Goal: Task Accomplishment & Management: Manage account settings

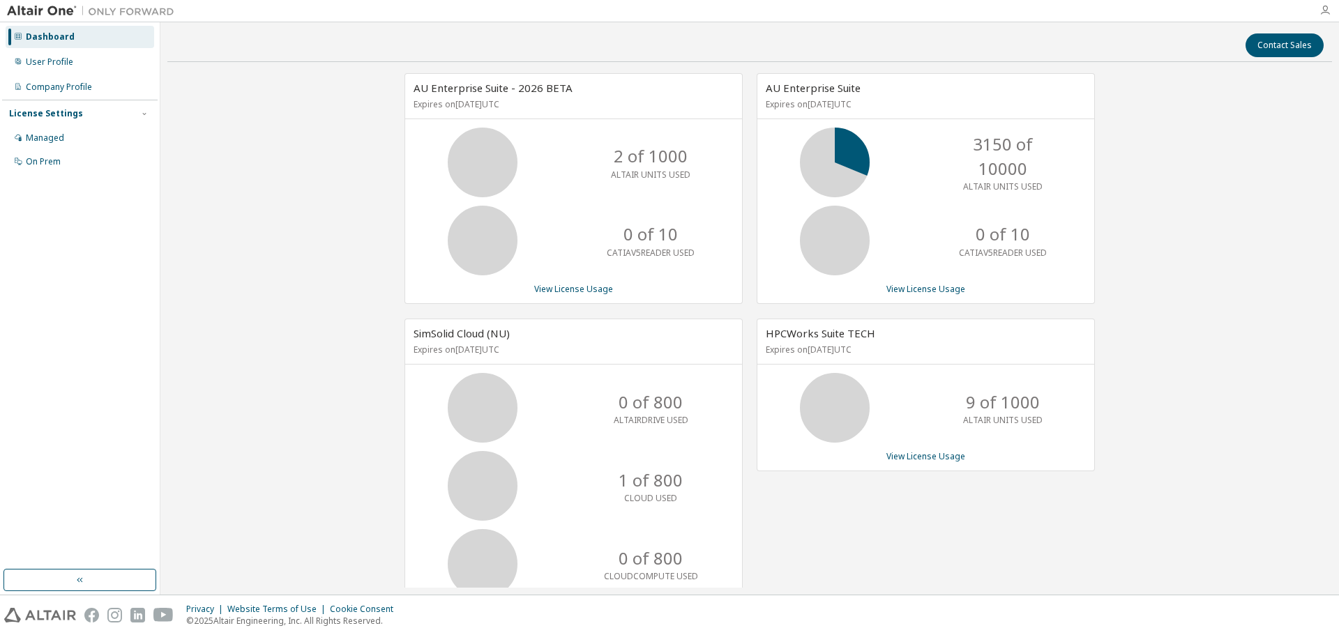
click at [1321, 8] on icon "button" at bounding box center [1324, 10] width 11 height 11
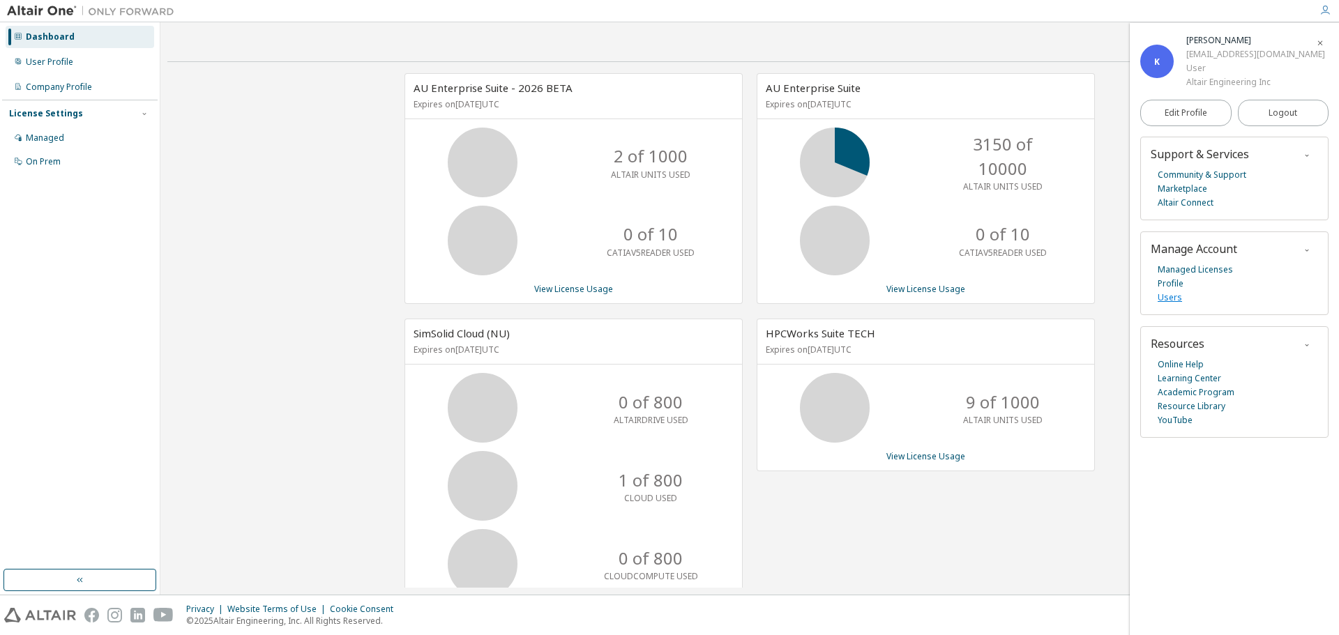
click at [1168, 293] on link "Users" at bounding box center [1169, 298] width 24 height 14
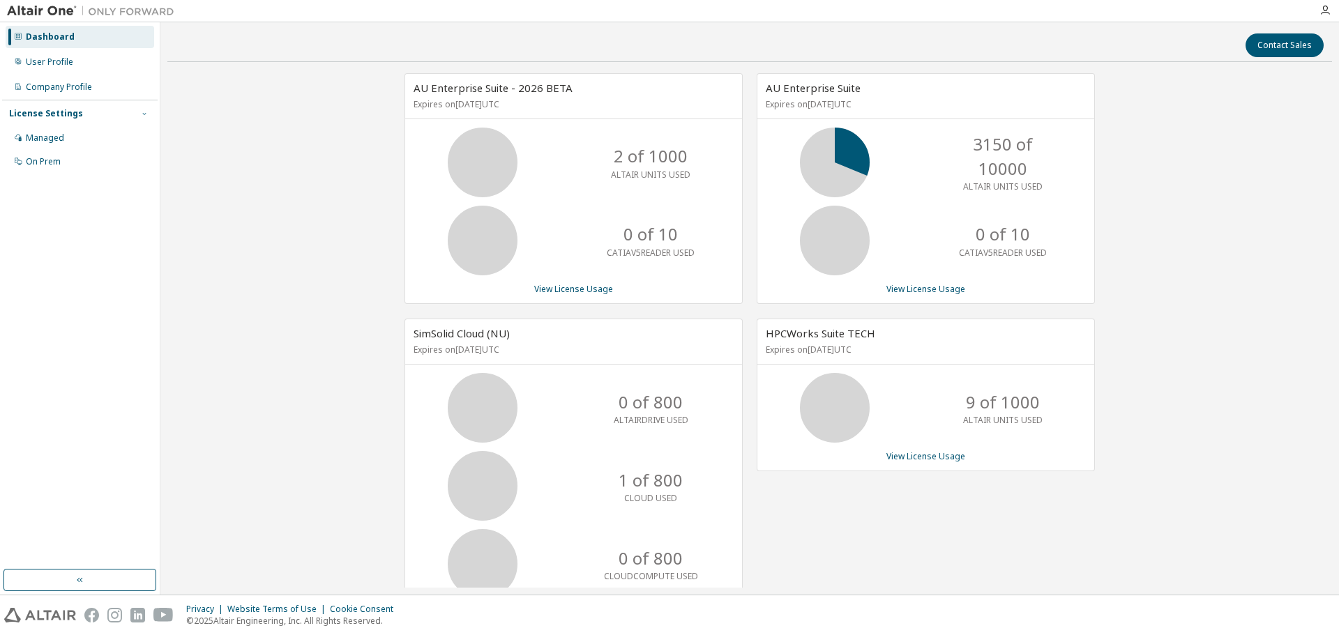
click at [144, 112] on icon "button" at bounding box center [144, 113] width 8 height 8
click at [144, 112] on icon "button" at bounding box center [143, 113] width 3 height 2
click at [51, 69] on div "User Profile" at bounding box center [80, 62] width 149 height 22
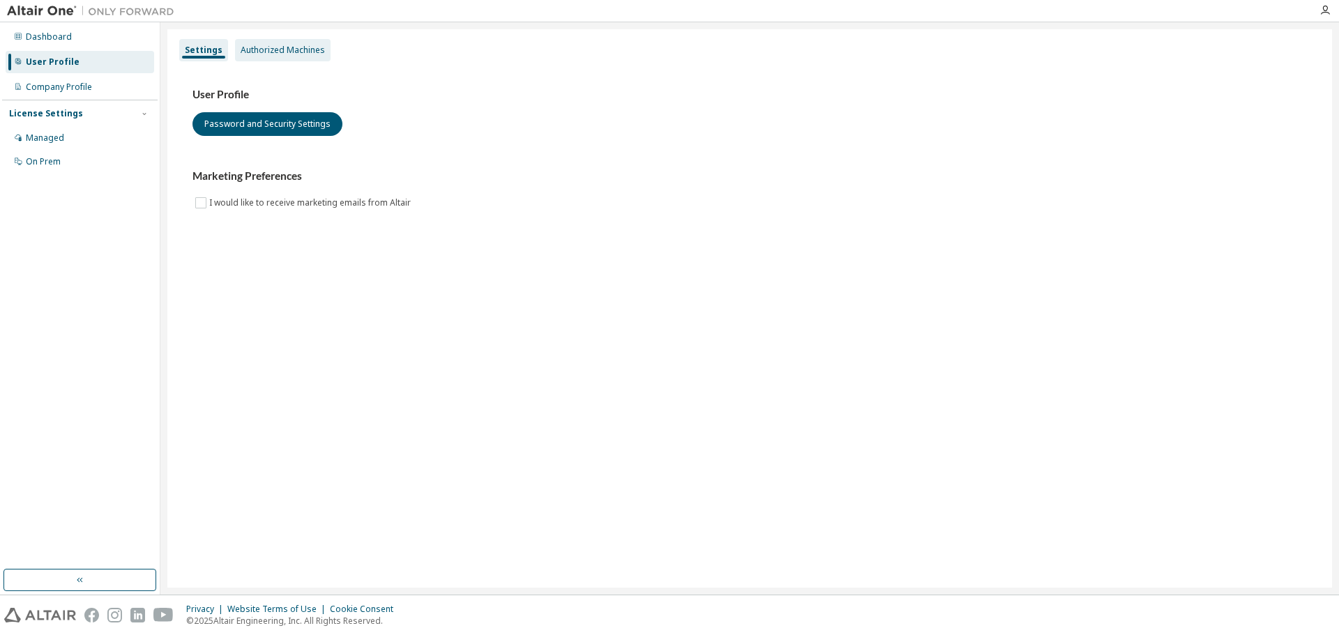
click at [255, 51] on div "Authorized Machines" at bounding box center [283, 50] width 84 height 11
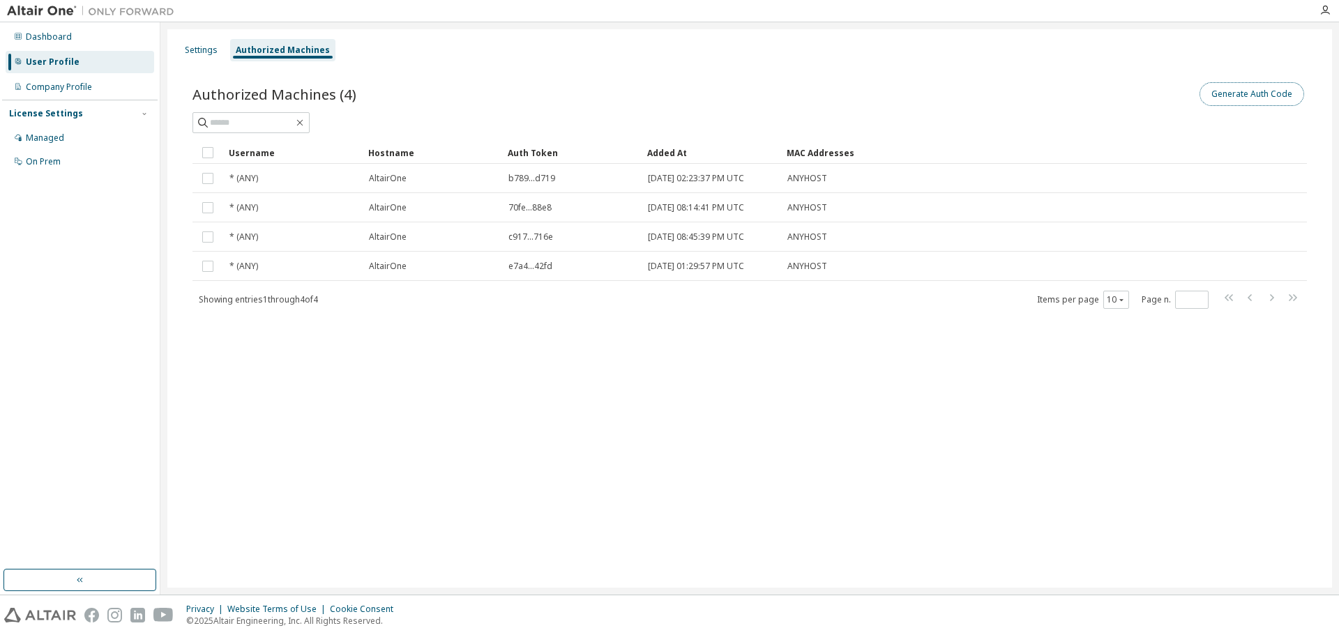
click at [1256, 96] on button "Generate Auth Code" at bounding box center [1251, 94] width 105 height 24
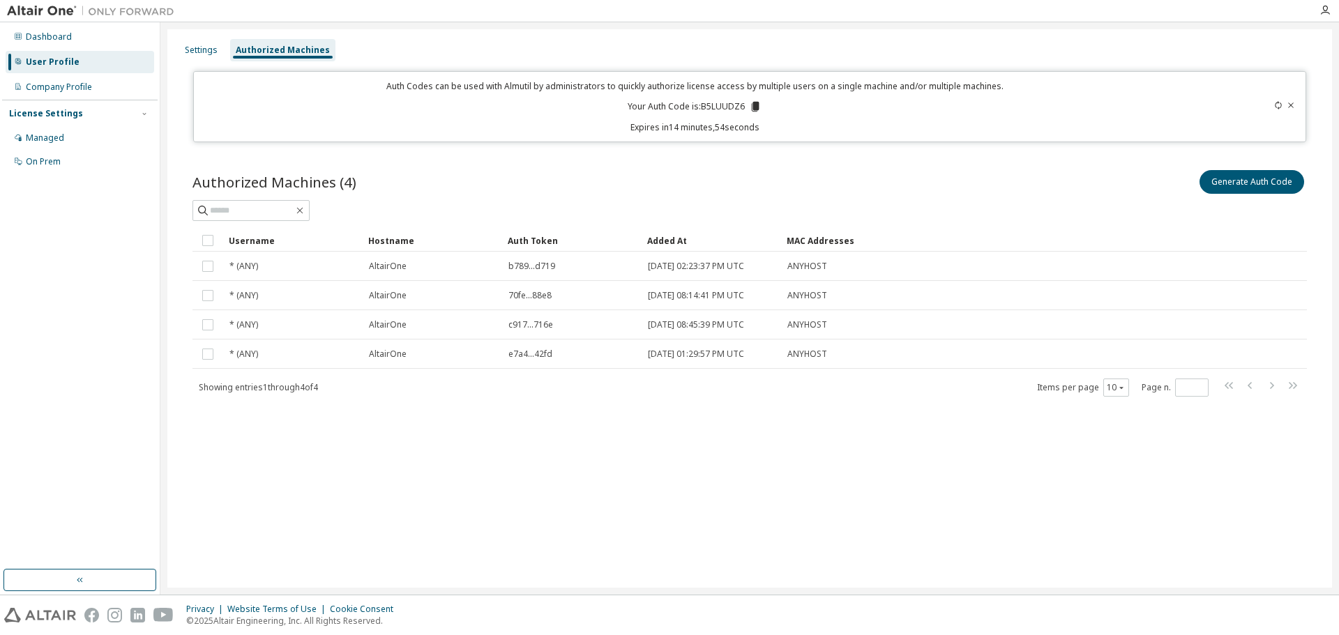
click at [1291, 105] on icon at bounding box center [1291, 104] width 6 height 5
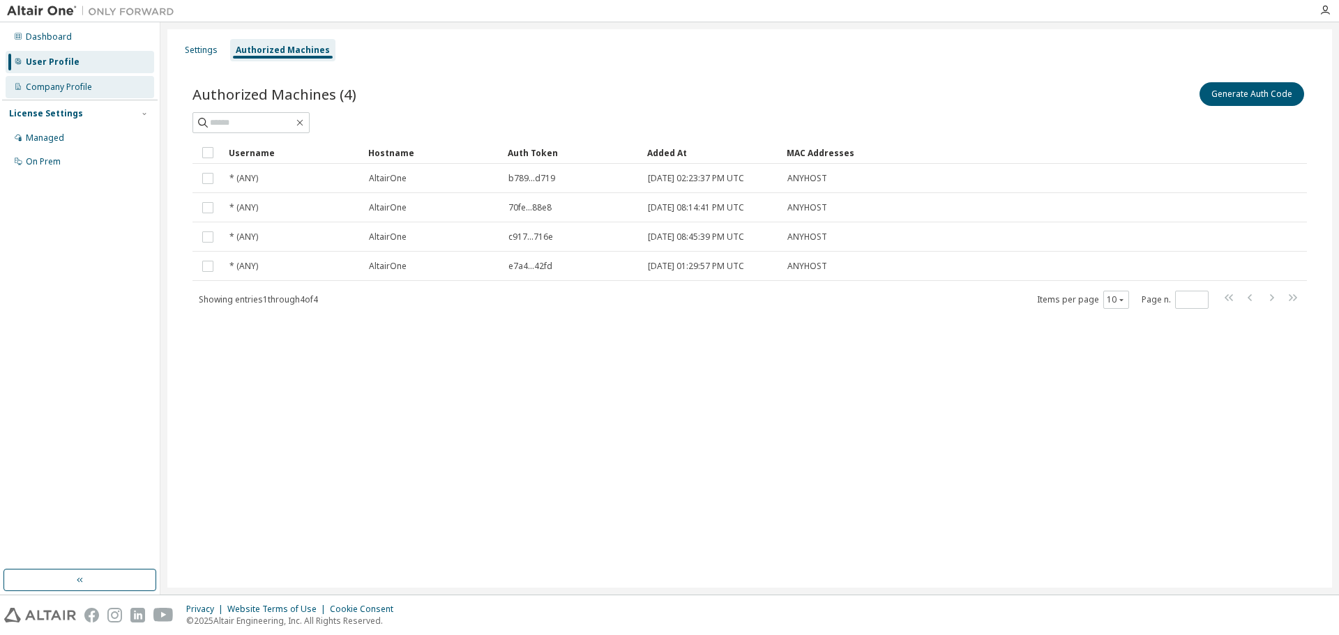
click at [67, 86] on div "Company Profile" at bounding box center [59, 87] width 66 height 11
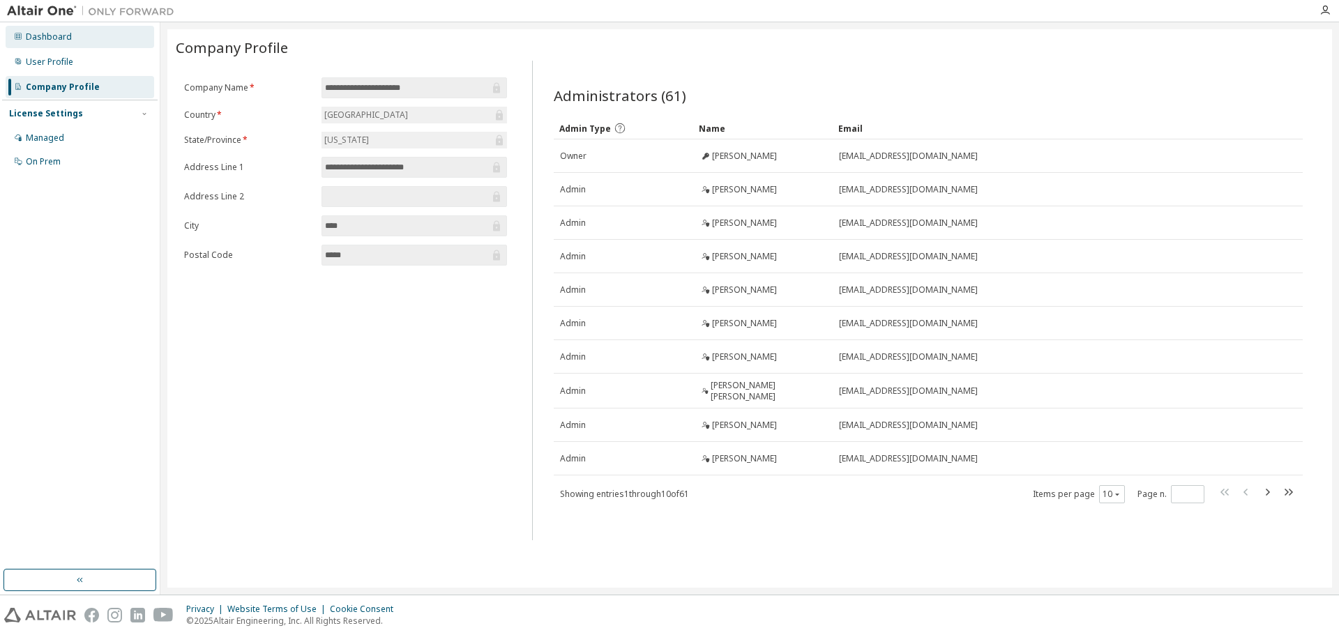
click at [52, 43] on div "Dashboard" at bounding box center [80, 37] width 149 height 22
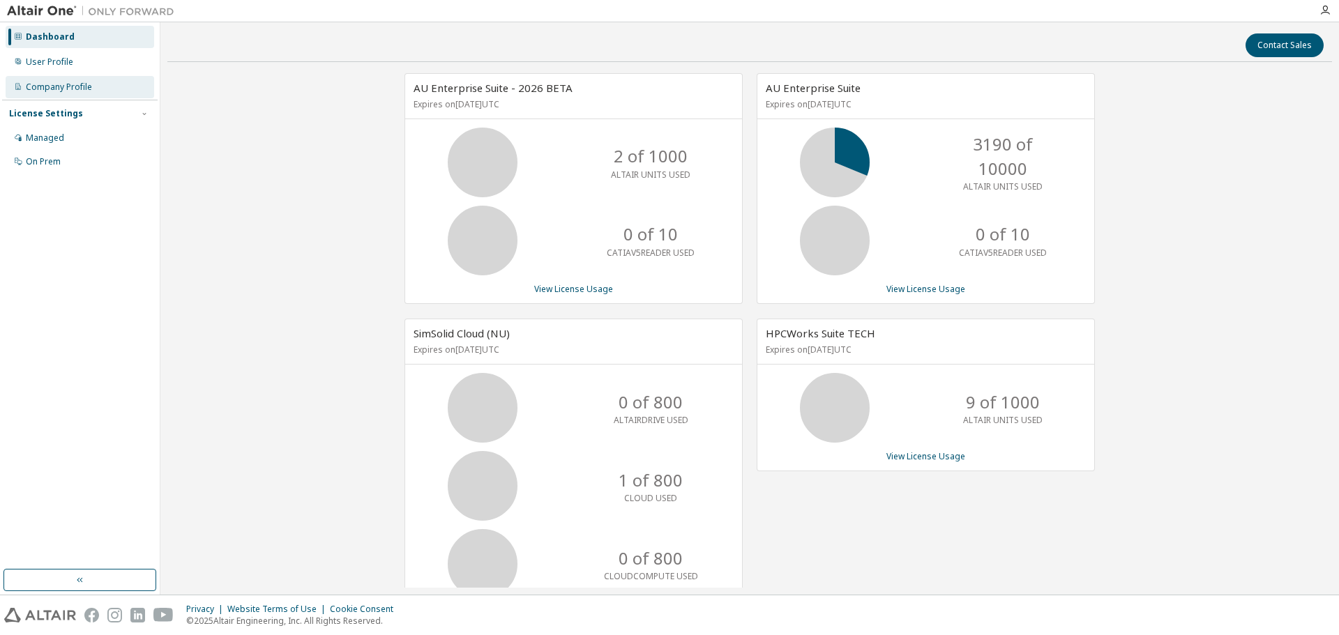
click at [45, 89] on div "Company Profile" at bounding box center [59, 87] width 66 height 11
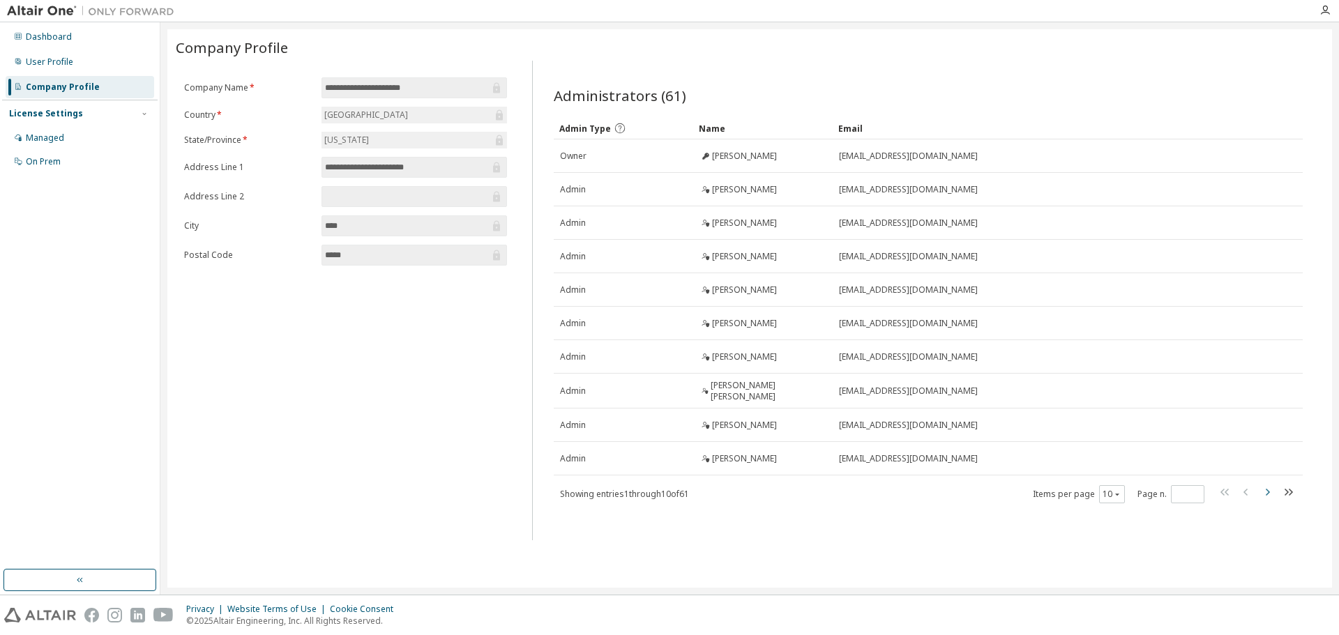
click at [1265, 487] on icon "button" at bounding box center [1266, 492] width 17 height 17
click at [1265, 487] on icon "button" at bounding box center [1266, 490] width 17 height 17
click at [1265, 487] on icon "button" at bounding box center [1266, 492] width 17 height 17
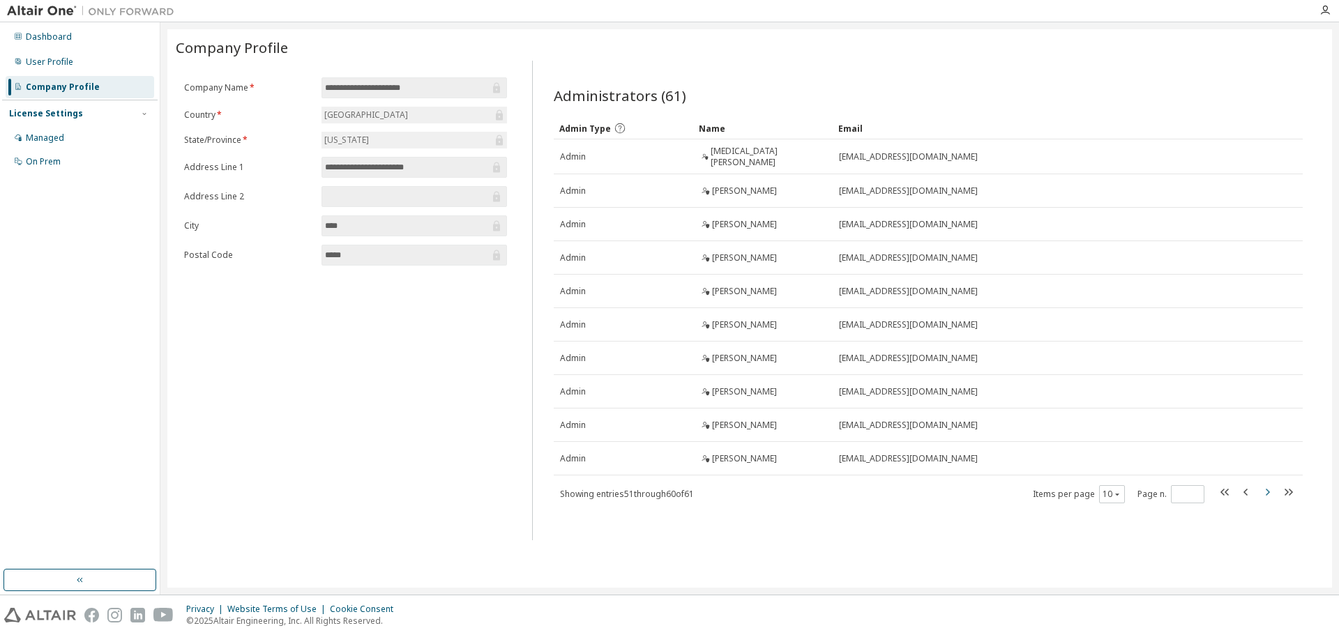
click at [1265, 487] on icon "button" at bounding box center [1266, 492] width 17 height 17
type input "*"
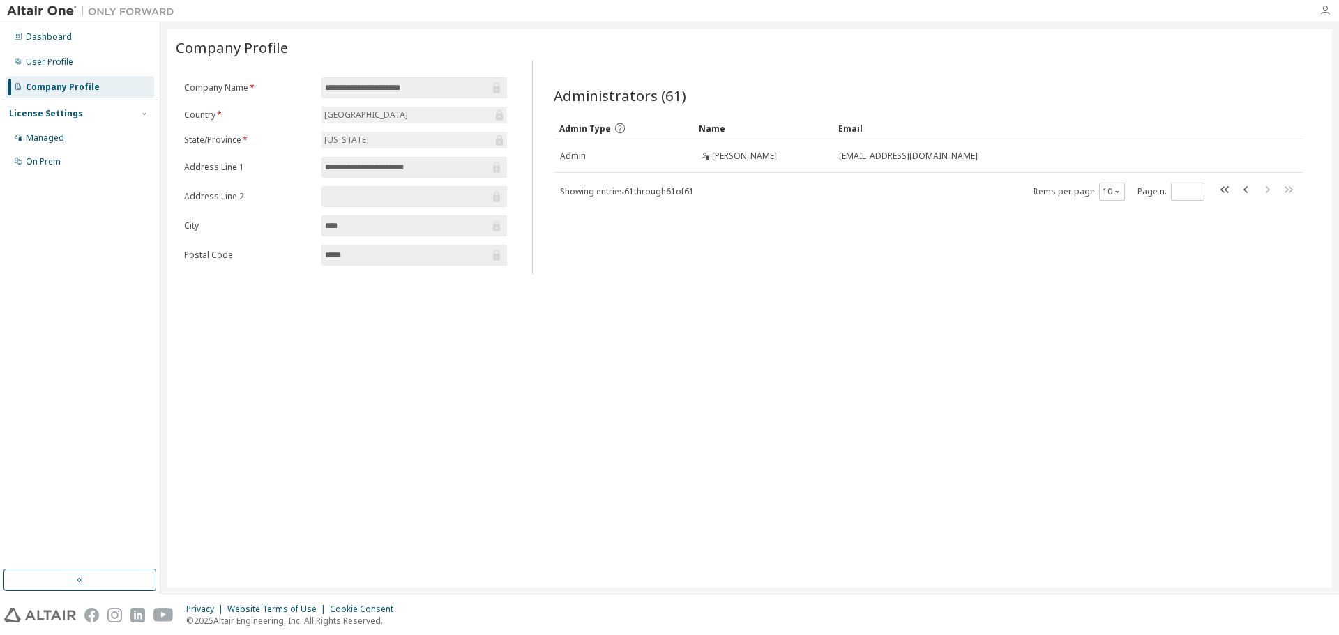
click at [1325, 11] on icon "button" at bounding box center [1324, 10] width 11 height 11
